Goal: Information Seeking & Learning: Understand process/instructions

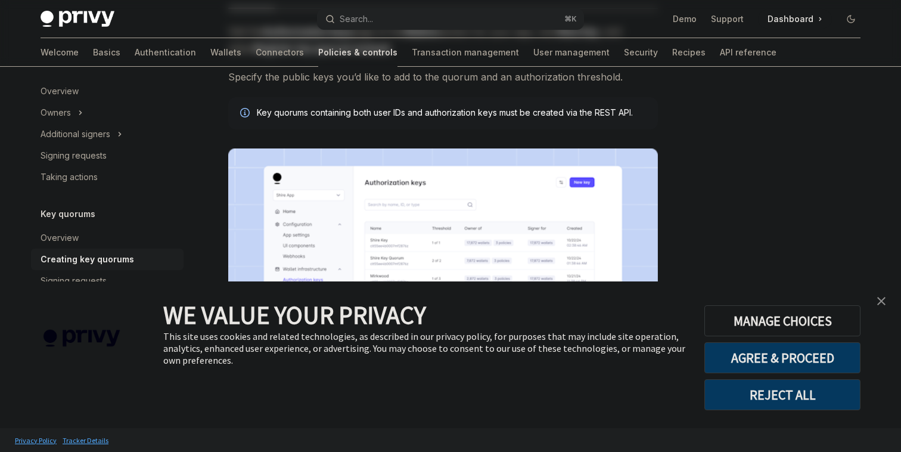
type textarea "*"
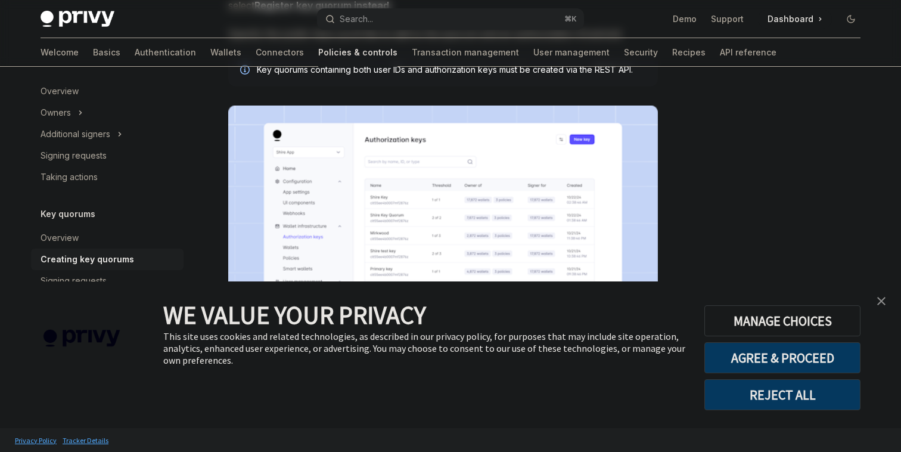
scroll to position [304, 0]
click at [888, 305] on link "close banner" at bounding box center [882, 301] width 24 height 24
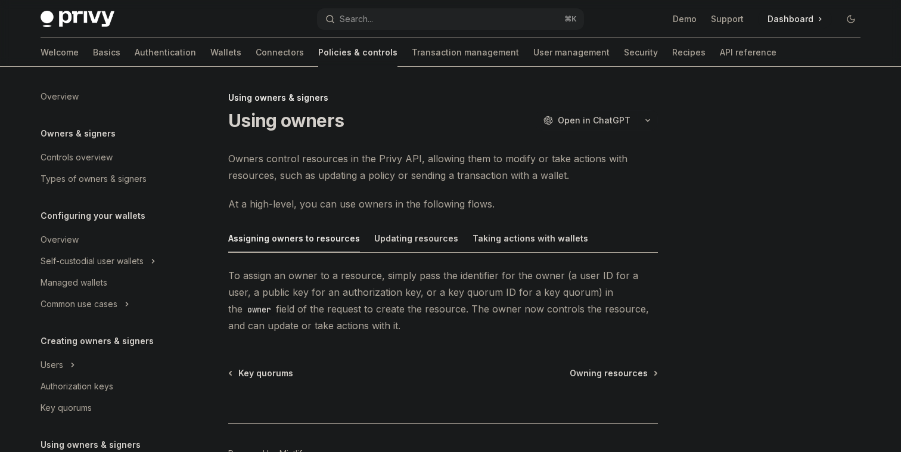
scroll to position [209, 0]
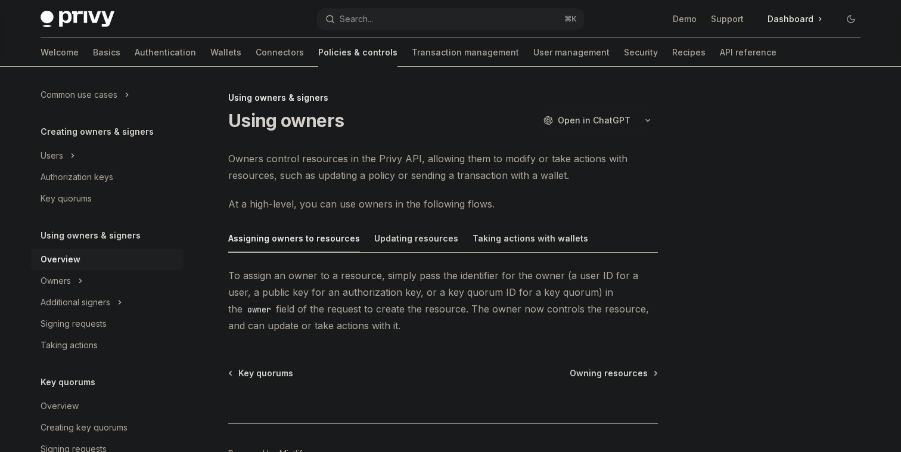
type textarea "*"
